Goal: Navigation & Orientation: Go to known website

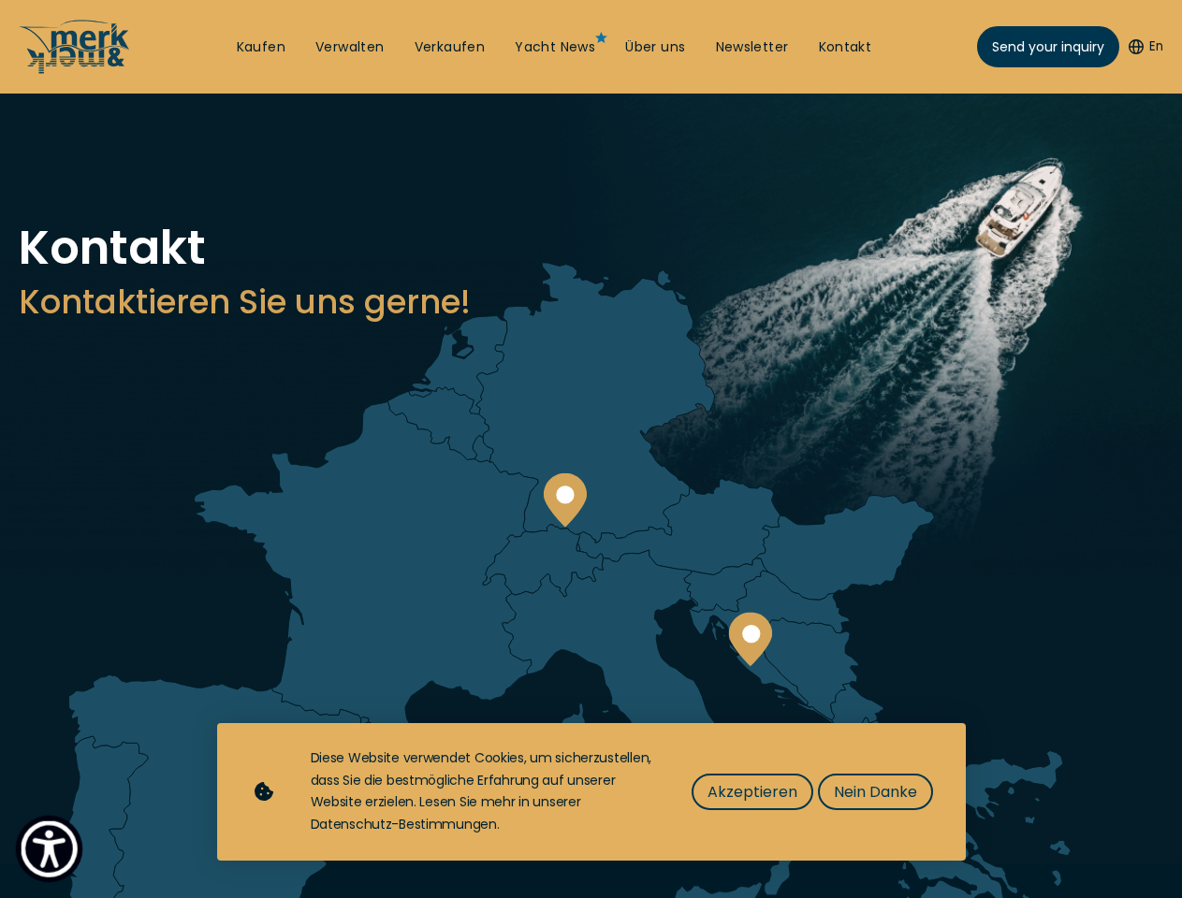
click at [49, 848] on img "Show Accessibility Preferences" at bounding box center [49, 848] width 57 height 57
click at [1142, 47] on button "En" at bounding box center [1145, 46] width 35 height 19
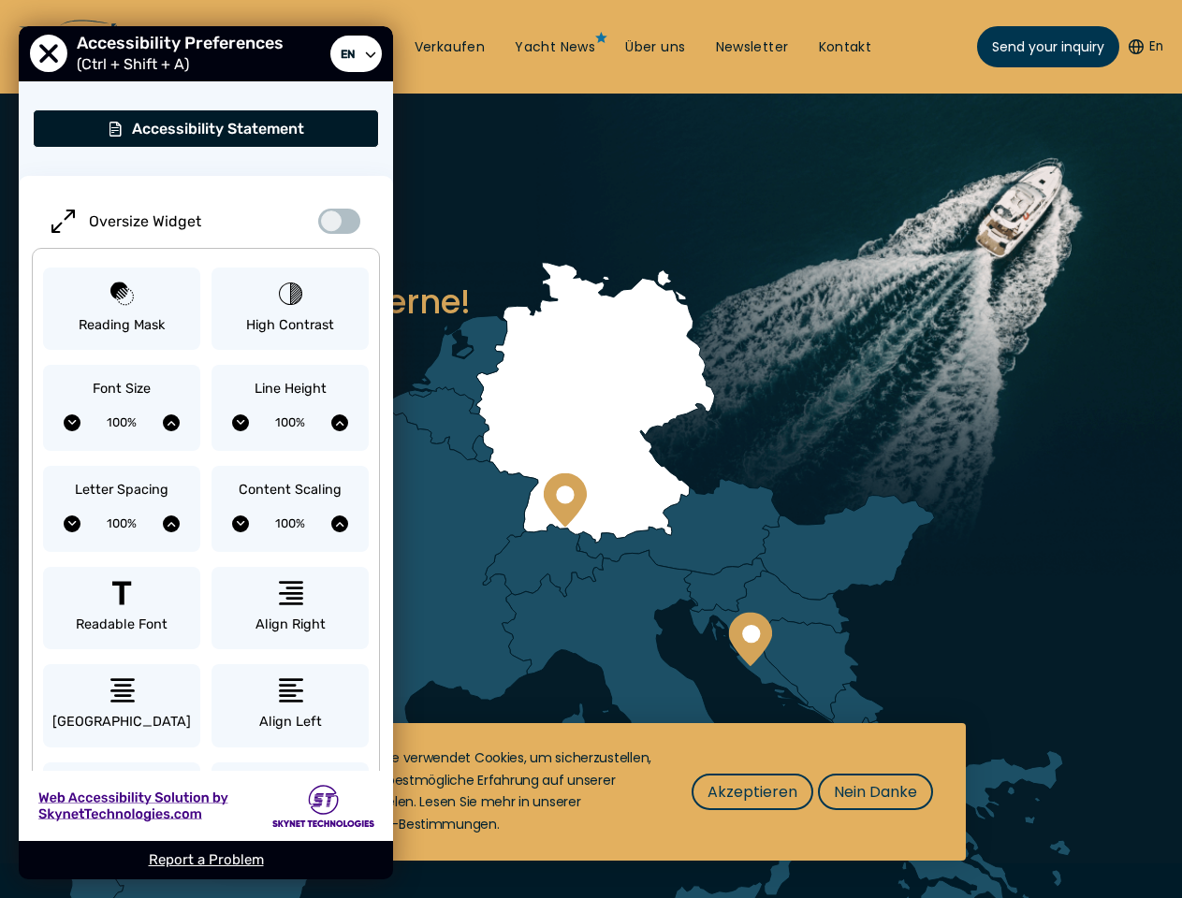
click at [564, 500] on circle at bounding box center [565, 495] width 18 height 18
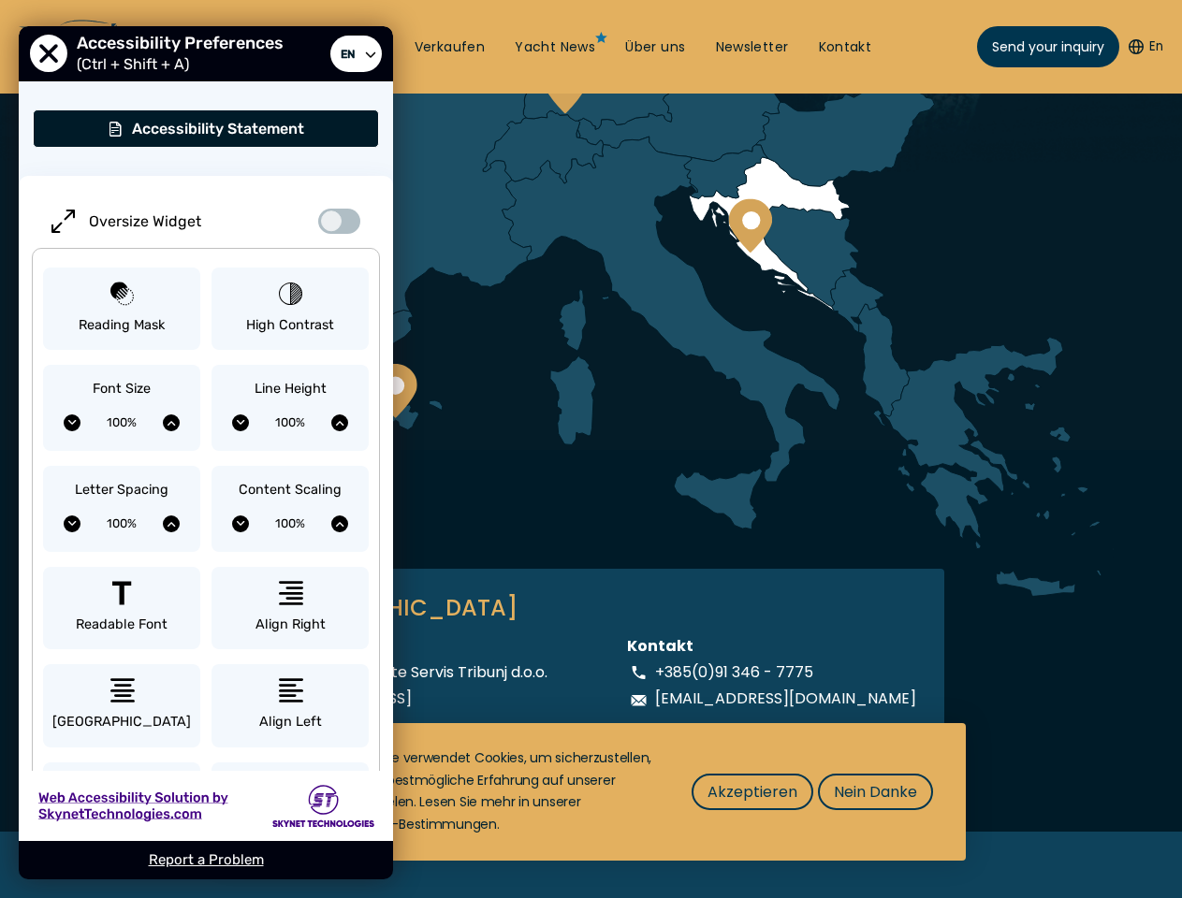
click at [749, 639] on div "Kroatien KROATIEN Adresse Merk & Merk Jahte Servis Tribunj d.o.o. Jurjevgradska…" at bounding box center [591, 306] width 1081 height 921
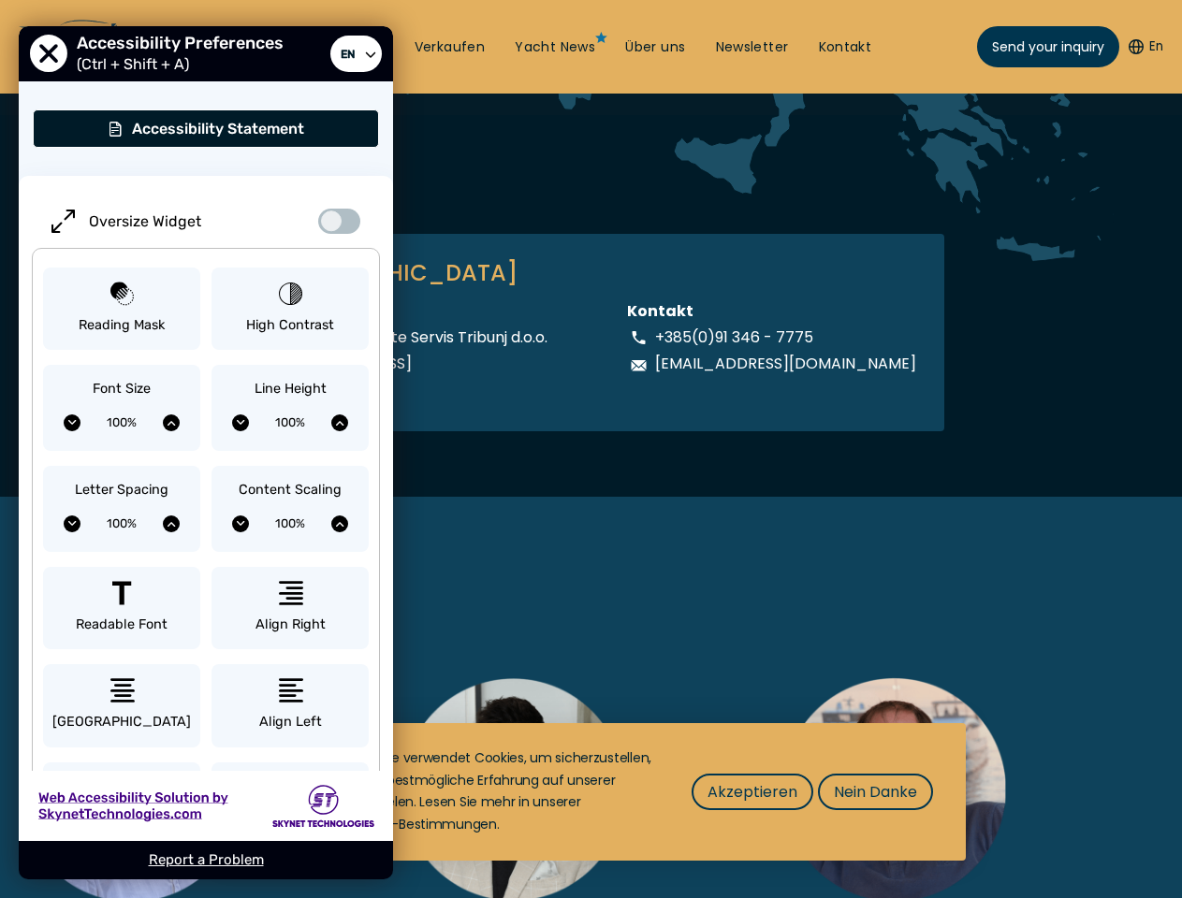
click at [751, 791] on span "Akzeptieren" at bounding box center [752, 791] width 90 height 23
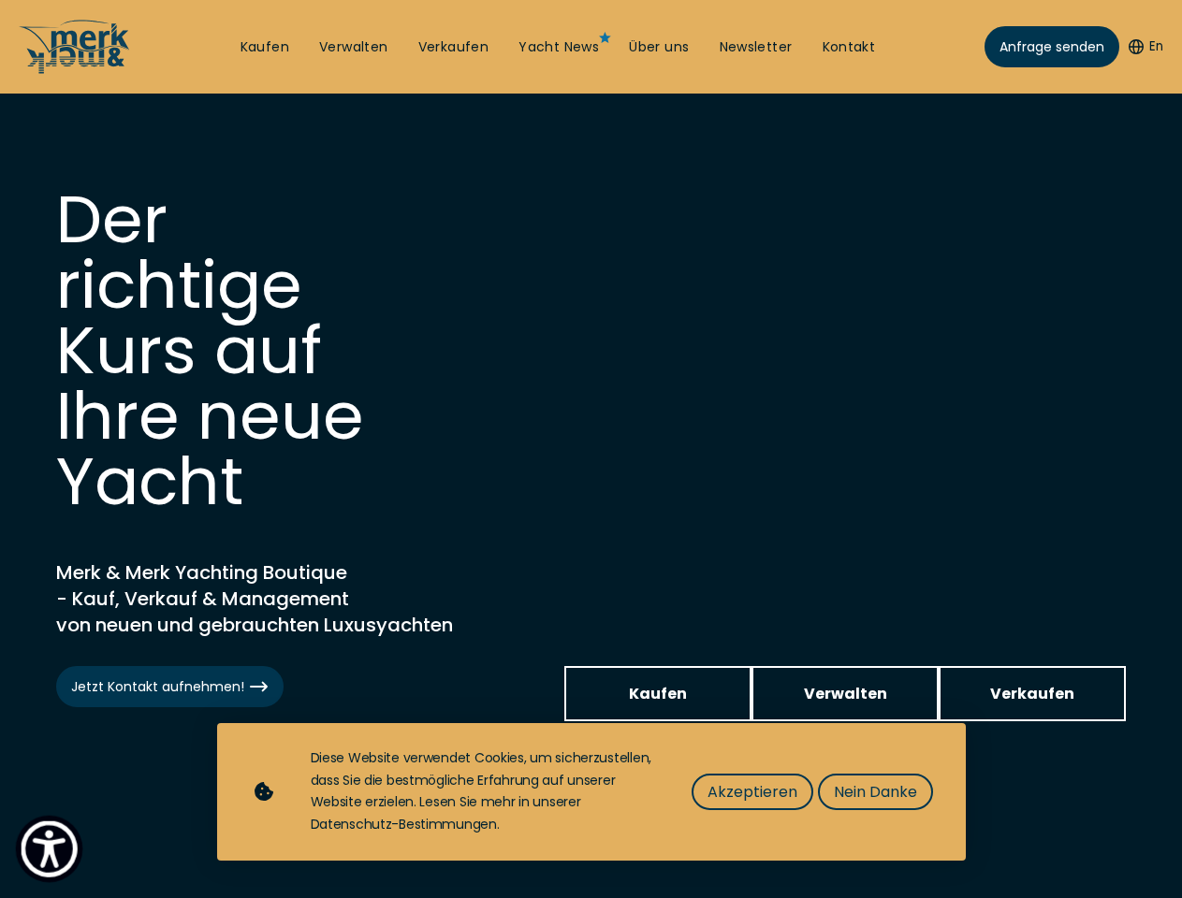
click at [49, 848] on img "Show Accessibility Preferences" at bounding box center [49, 848] width 57 height 57
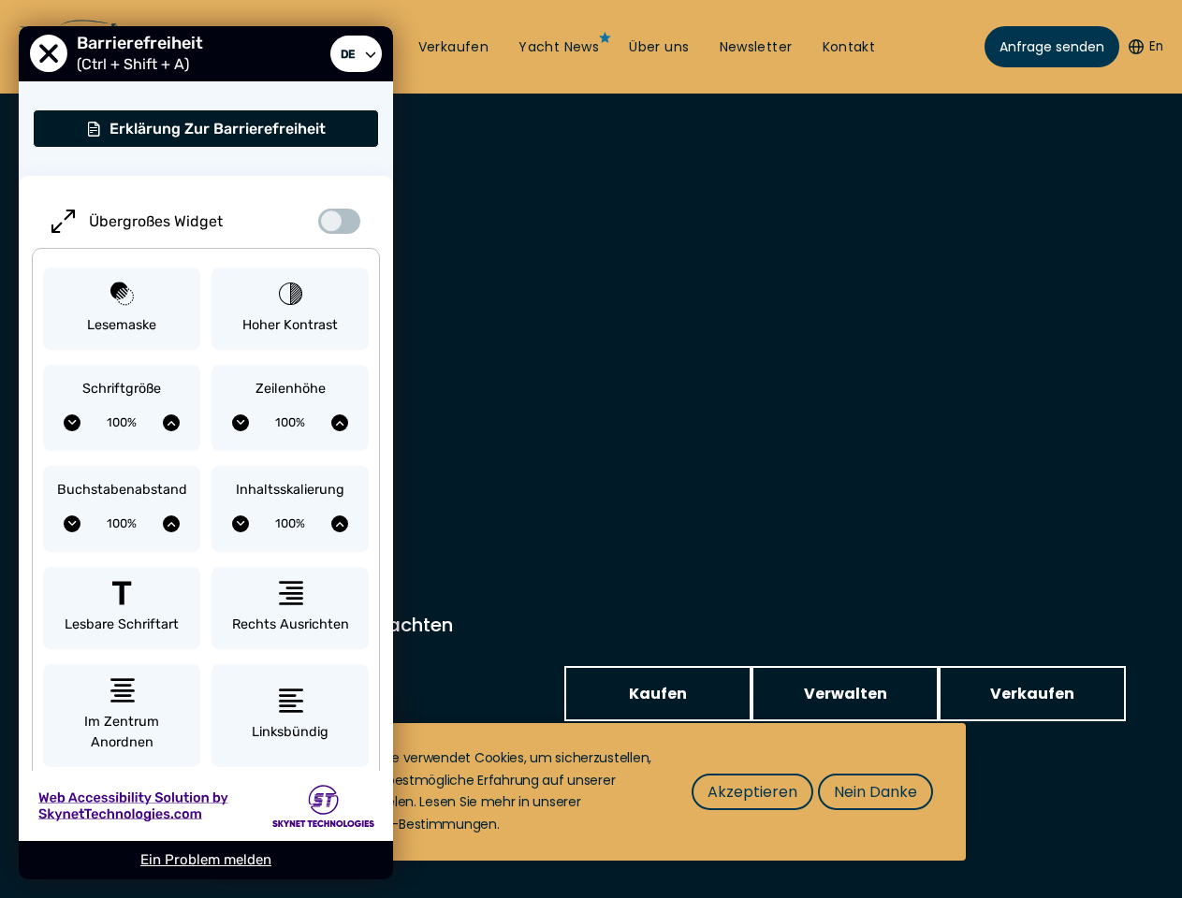
click at [1142, 47] on button "En" at bounding box center [1145, 46] width 35 height 19
click at [290, 468] on div "Inhaltsskalierung 100%" at bounding box center [289, 509] width 157 height 86
click at [751, 791] on span "Akzeptieren" at bounding box center [752, 791] width 90 height 23
